Goal: Information Seeking & Learning: Learn about a topic

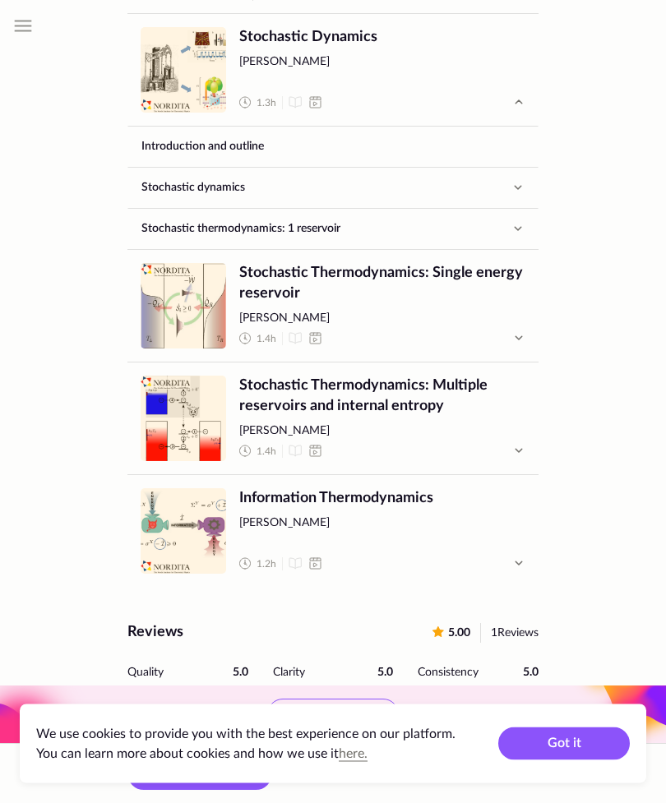
scroll to position [887, 0]
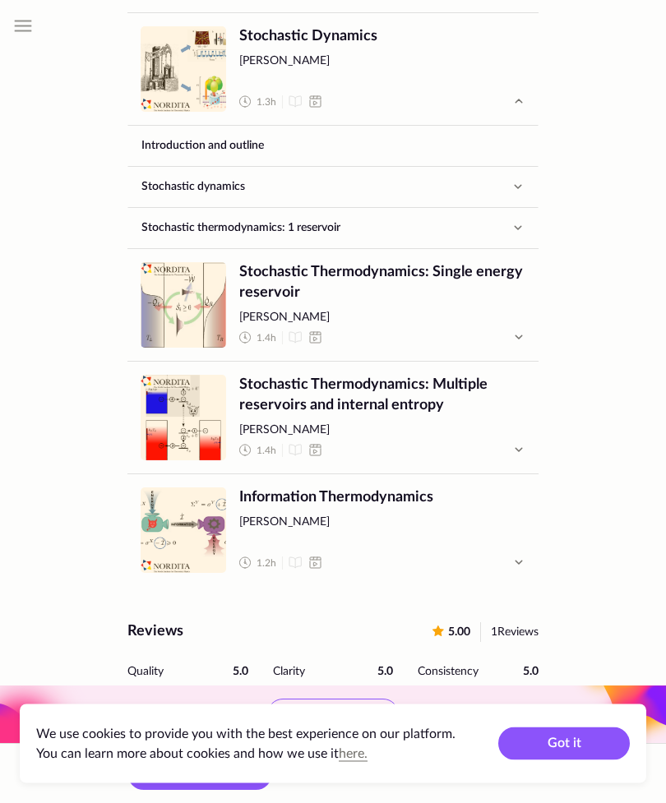
click at [409, 265] on span "Stochastic Thermodynamics: Single energy reservoir" at bounding box center [382, 283] width 286 height 41
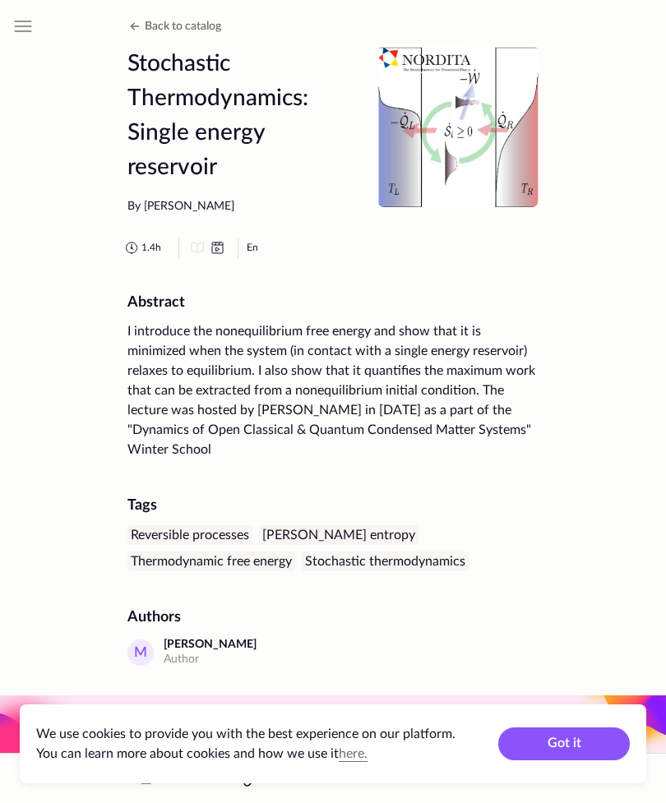
click at [573, 752] on button "Got it" at bounding box center [563, 743] width 131 height 33
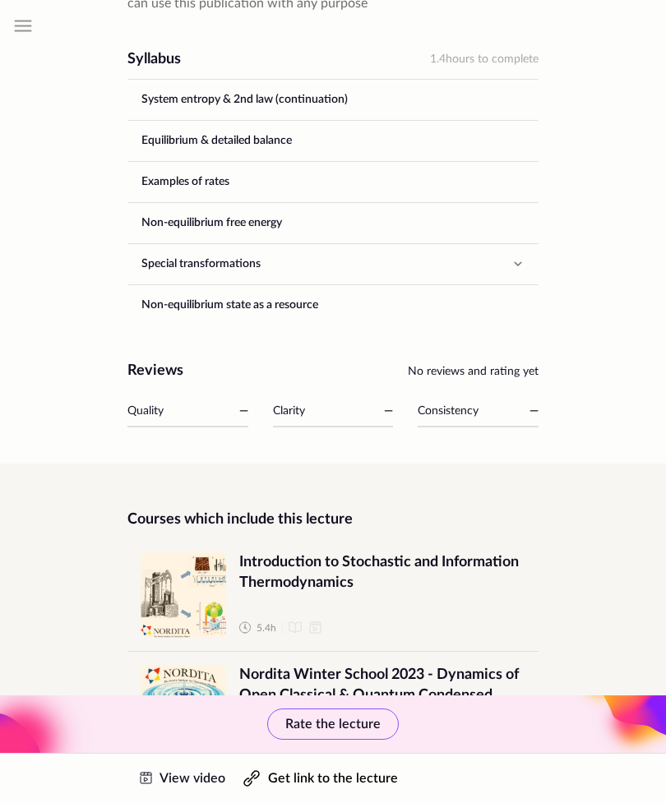
click at [343, 802] on button "Get link to the lecture" at bounding box center [319, 777] width 173 height 49
click at [173, 802] on link "View video" at bounding box center [180, 777] width 106 height 49
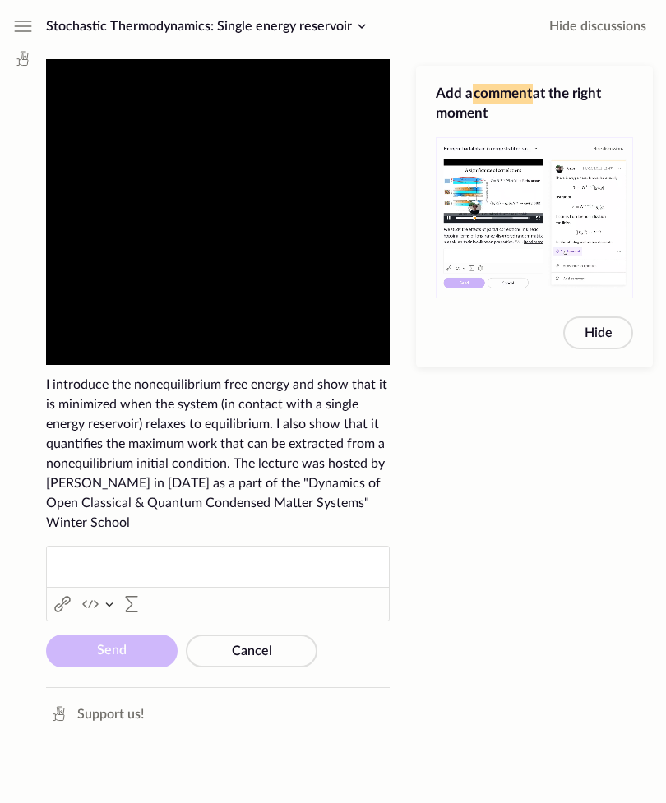
click at [139, 785] on div "Stochastic Thermodynamics: Single energy reservoir Stochastic Thermodynamics: S…" at bounding box center [218, 401] width 370 height 803
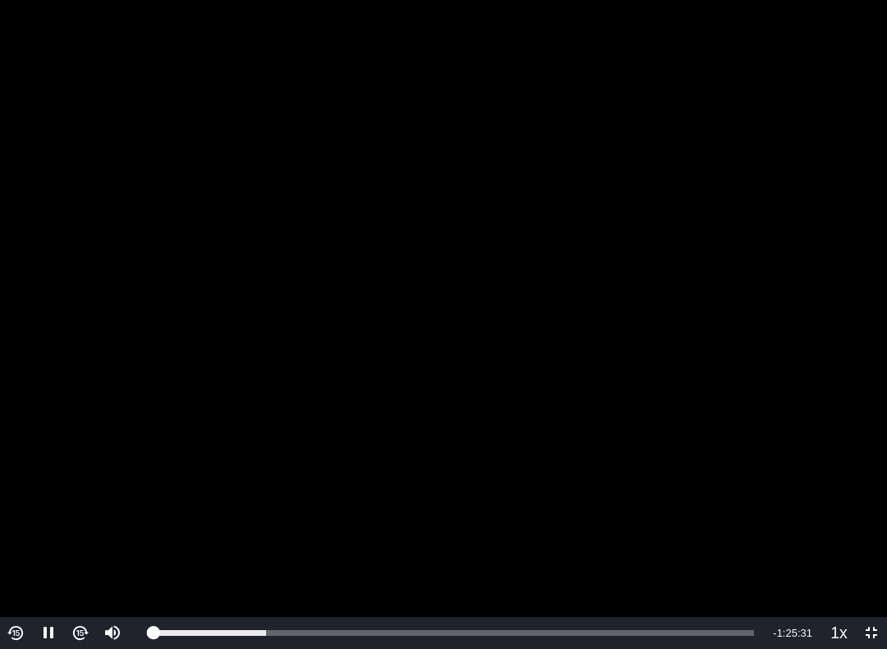
click at [77, 642] on img "Video Player" at bounding box center [80, 633] width 19 height 19
click at [76, 641] on img "Video Player" at bounding box center [80, 633] width 19 height 19
click at [89, 636] on img "Video Player" at bounding box center [80, 633] width 19 height 19
click at [84, 643] on img "Video Player" at bounding box center [80, 633] width 19 height 19
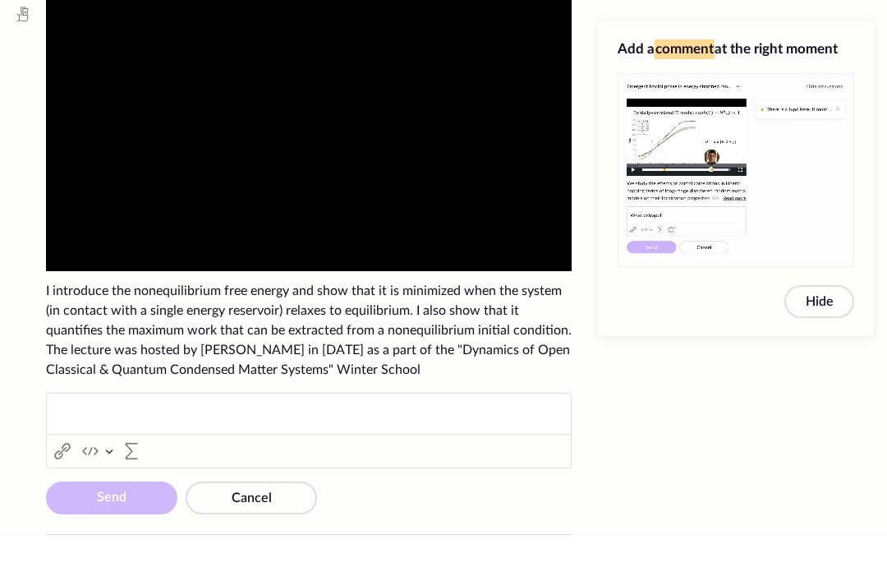
scroll to position [48, 0]
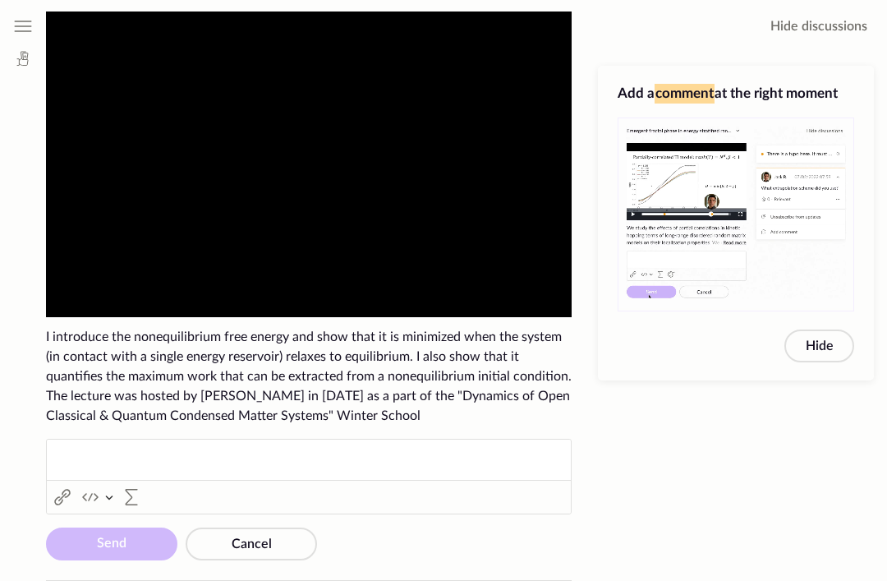
click at [554, 444] on ckeditor "Rich Text Editor Link (⌘K) Link Insert code block Insert code block Insert code…" at bounding box center [309, 477] width 526 height 76
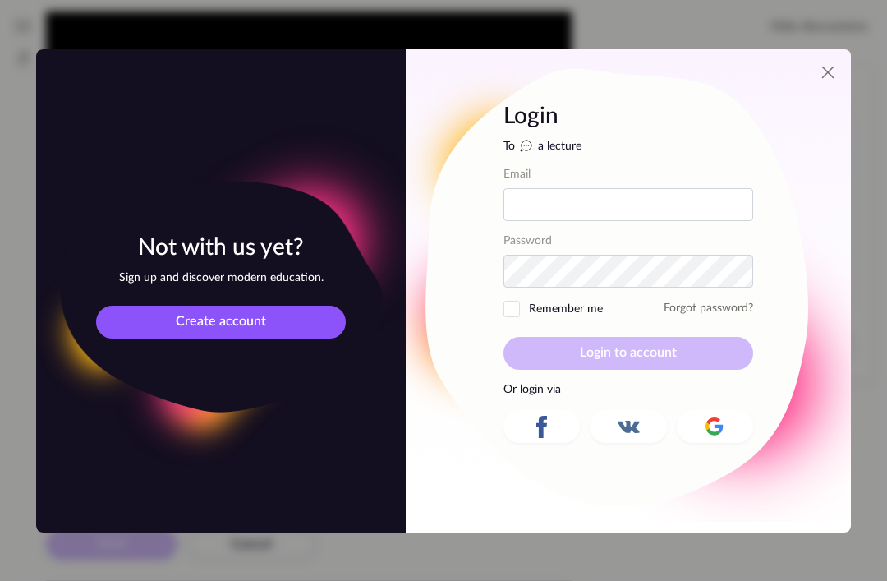
click at [665, 82] on icon at bounding box center [828, 72] width 20 height 20
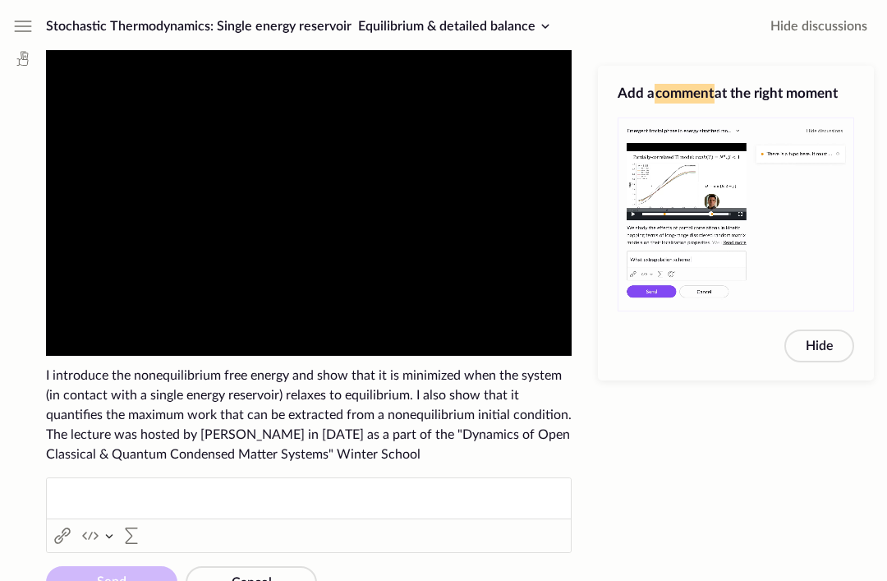
scroll to position [0, 0]
